Goal: Task Accomplishment & Management: Manage account settings

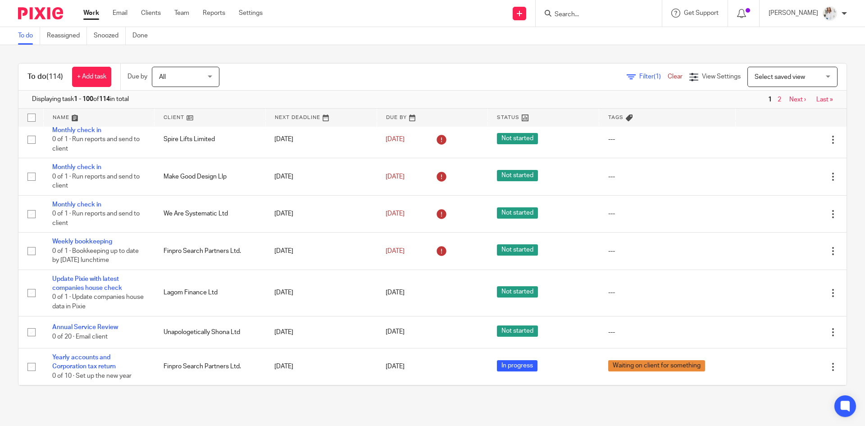
scroll to position [965, 0]
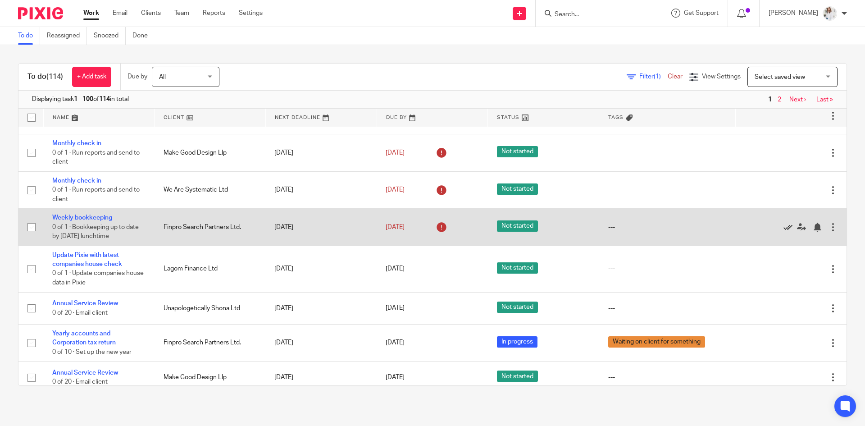
click at [576, 228] on icon at bounding box center [787, 226] width 9 height 9
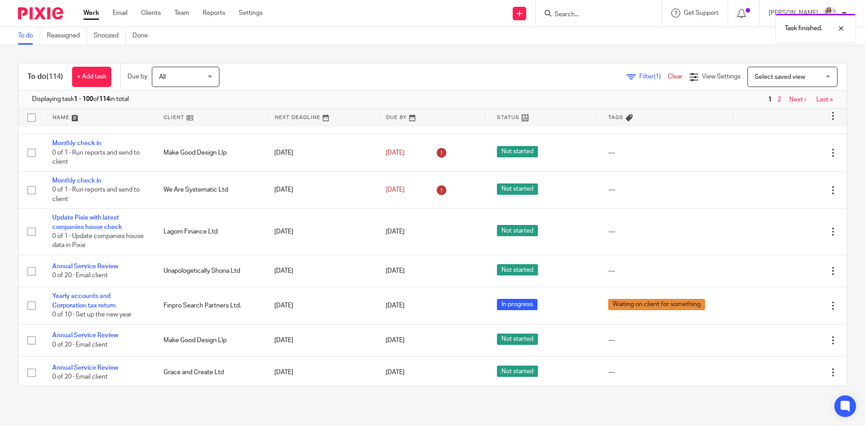
click at [576, 228] on icon at bounding box center [787, 231] width 9 height 9
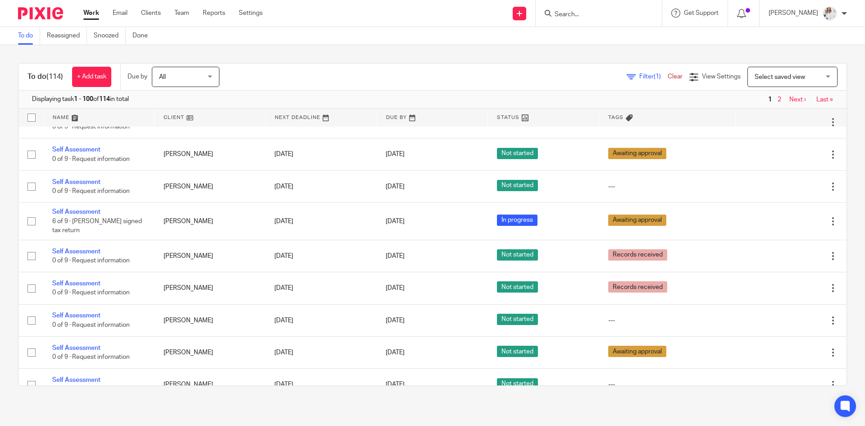
scroll to position [3086, 0]
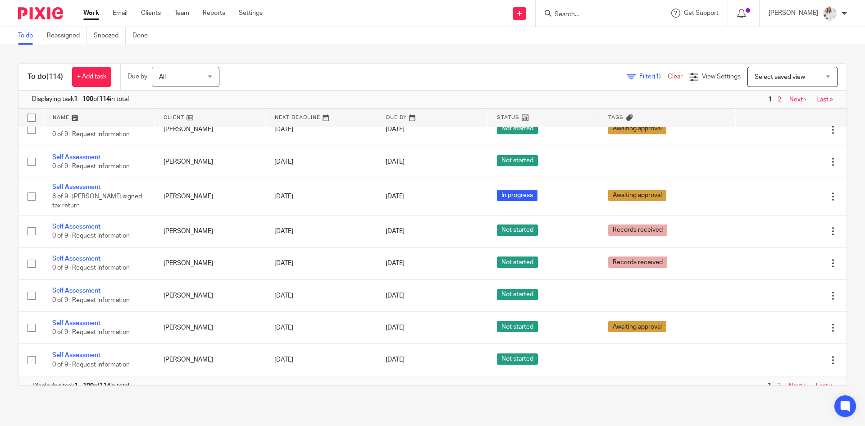
click at [576, 263] on link "Next ›" at bounding box center [797, 385] width 17 height 6
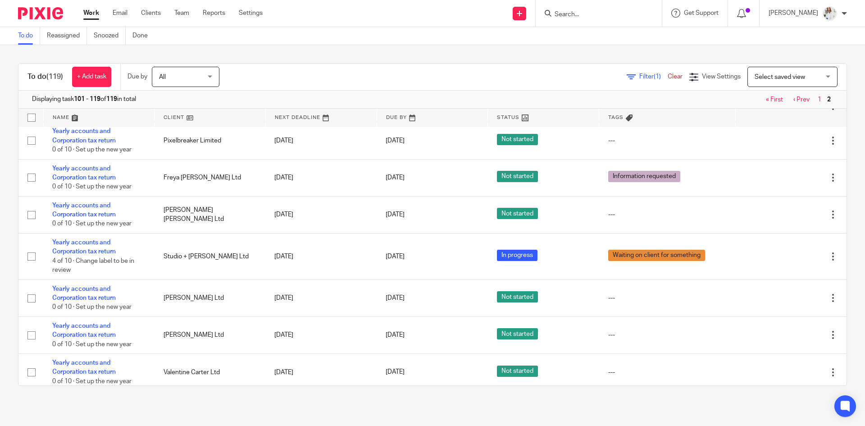
scroll to position [303, 0]
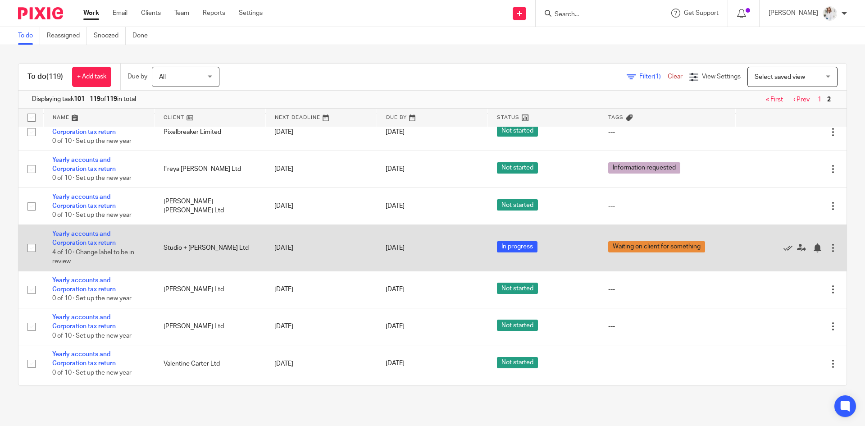
click at [828, 248] on div at bounding box center [832, 247] width 9 height 9
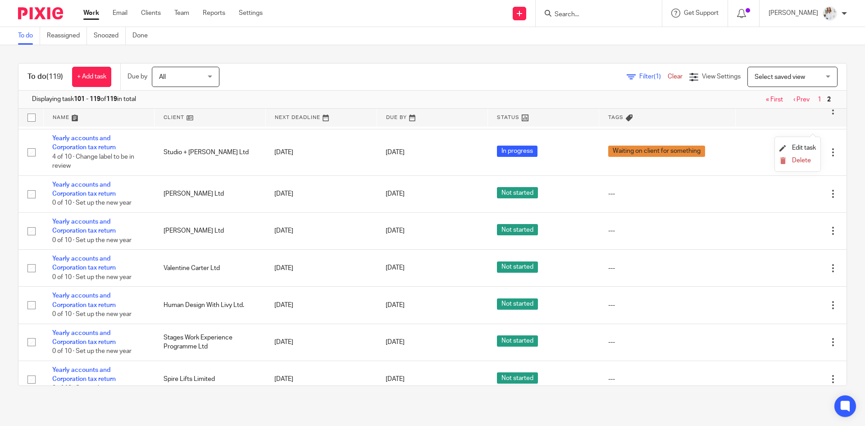
scroll to position [430, 0]
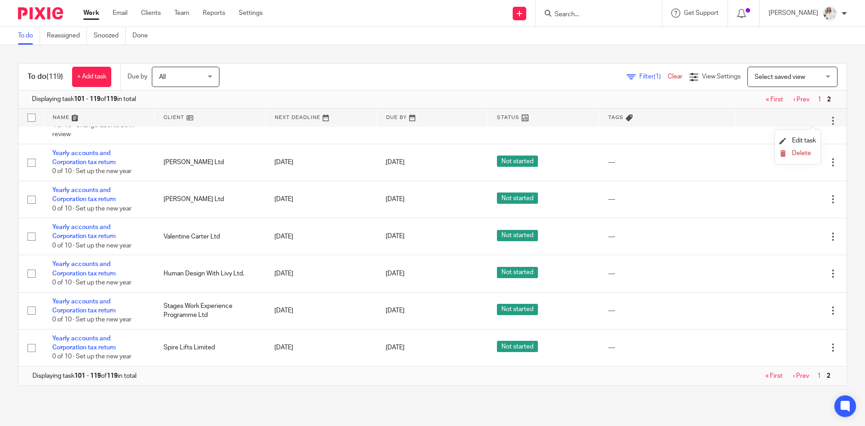
click at [793, 378] on link "‹ Prev" at bounding box center [801, 375] width 16 height 6
